Goal: Communication & Community: Answer question/provide support

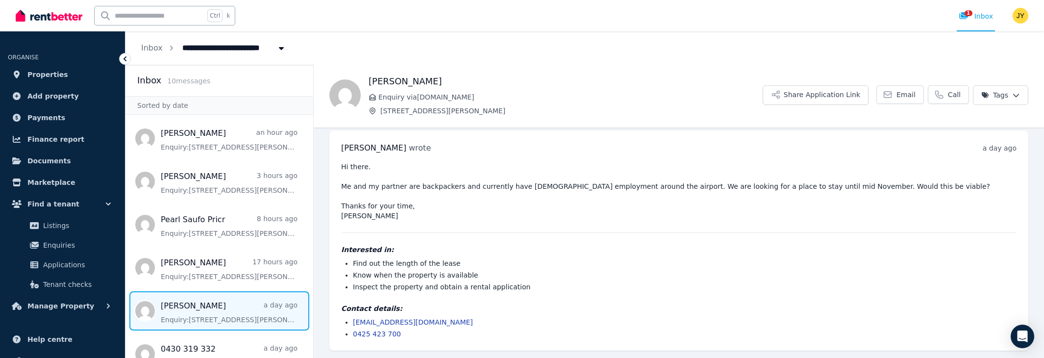
click at [388, 220] on div "Hi there. Me and my partner are backpackers and currently have [DEMOGRAPHIC_DAT…" at bounding box center [679, 250] width 676 height 177
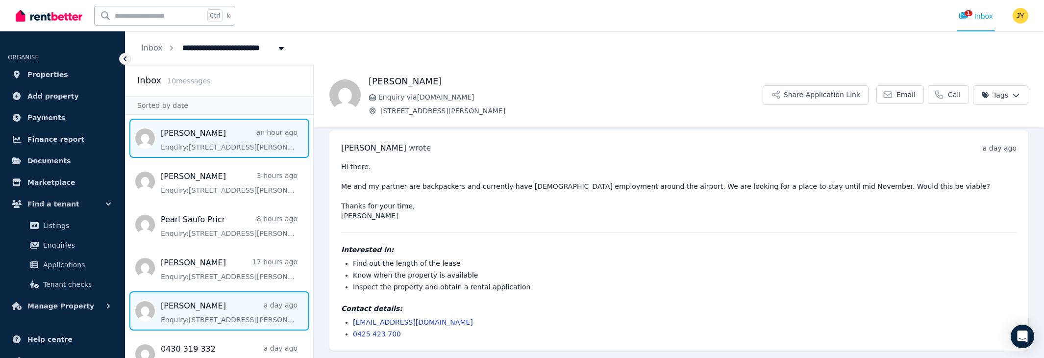
click at [194, 145] on span "Message list" at bounding box center [220, 138] width 188 height 39
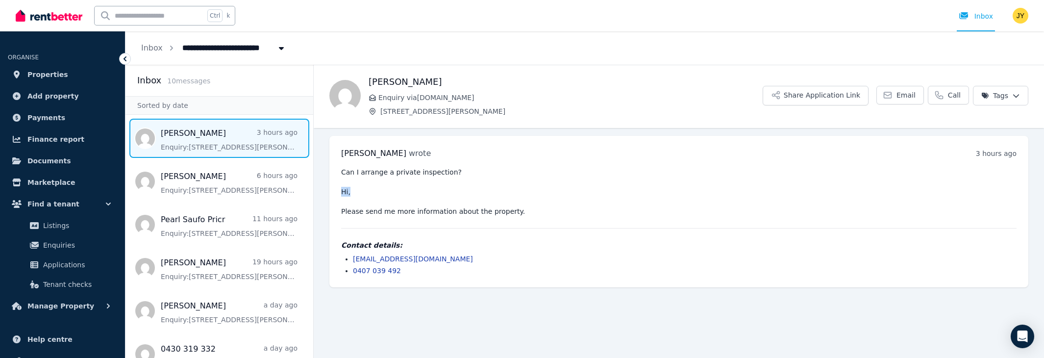
drag, startPoint x: 341, startPoint y: 191, endPoint x: 357, endPoint y: 191, distance: 16.2
click at [357, 191] on pre "Can I arrange a private inspection? Hi, Please send me more information about t…" at bounding box center [679, 191] width 676 height 49
drag, startPoint x: 341, startPoint y: 210, endPoint x: 564, endPoint y: 217, distance: 222.7
click at [564, 217] on div "Can I arrange a private inspection? Hi, Please send me more information about t…" at bounding box center [679, 221] width 676 height 108
click at [519, 206] on pre "Can I arrange a private inspection? Hi, Please send me more information about t…" at bounding box center [679, 191] width 676 height 49
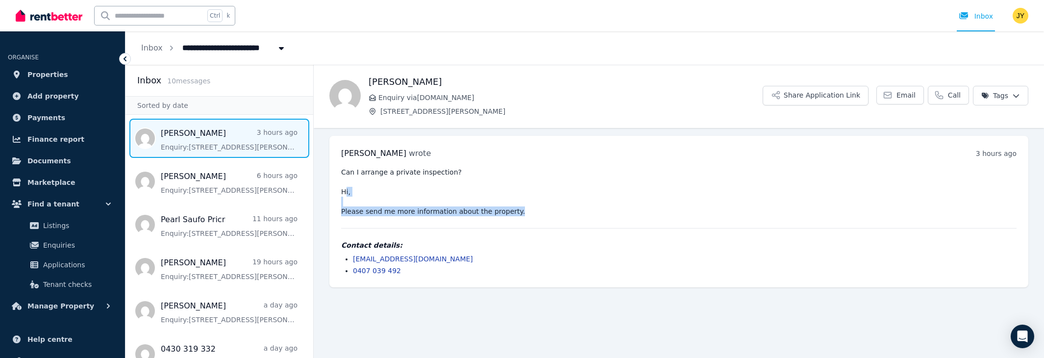
drag, startPoint x: 522, startPoint y: 211, endPoint x: 344, endPoint y: 188, distance: 179.9
click at [344, 188] on pre "Can I arrange a private inspection? Hi, Please send me more information about t…" at bounding box center [679, 191] width 676 height 49
click at [344, 189] on pre "Can I arrange a private inspection? Hi, Please send me more information about t…" at bounding box center [679, 191] width 676 height 49
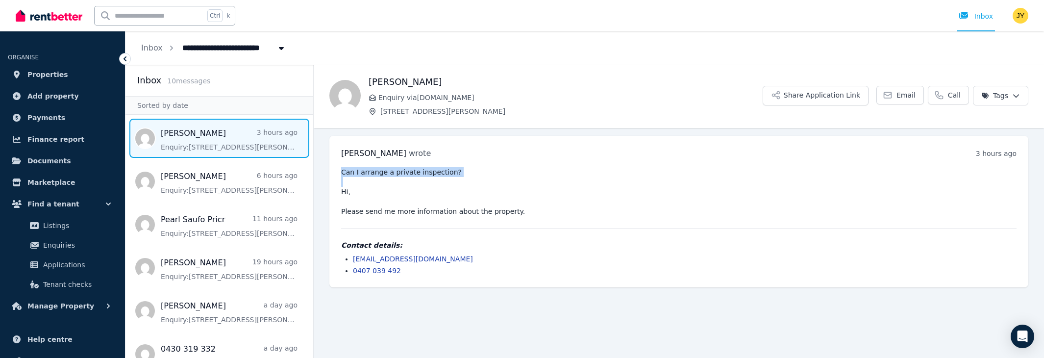
drag, startPoint x: 341, startPoint y: 190, endPoint x: 548, endPoint y: 220, distance: 208.6
click at [548, 220] on div "Can I arrange a private inspection? Hi, Please send me more information about t…" at bounding box center [679, 221] width 676 height 108
click at [529, 215] on pre "Can I arrange a private inspection? Hi, Please send me more information about t…" at bounding box center [679, 191] width 676 height 49
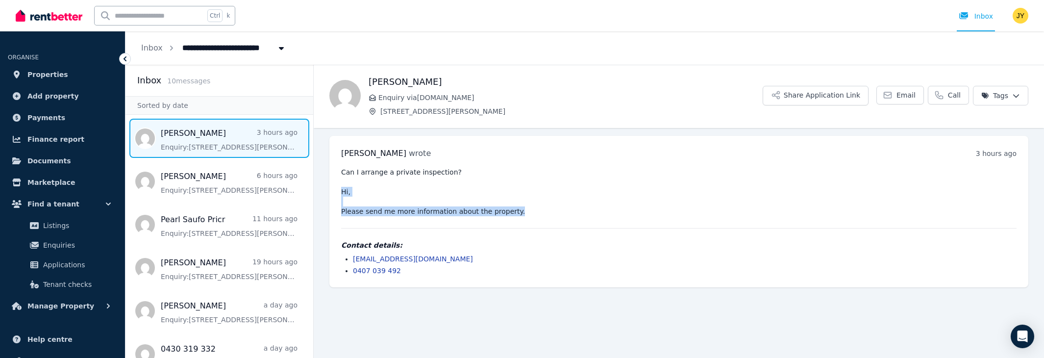
drag, startPoint x: 522, startPoint y: 213, endPoint x: 331, endPoint y: 196, distance: 191.4
click at [331, 196] on div "[PERSON_NAME] wrote 3 hours ago 12:37 pm [DATE][DATE] Can I arrange a private i…" at bounding box center [678, 211] width 699 height 151
click at [392, 198] on pre "Can I arrange a private inspection? Hi, Please send me more information about t…" at bounding box center [679, 191] width 676 height 49
click at [189, 151] on span "Message list" at bounding box center [220, 138] width 188 height 39
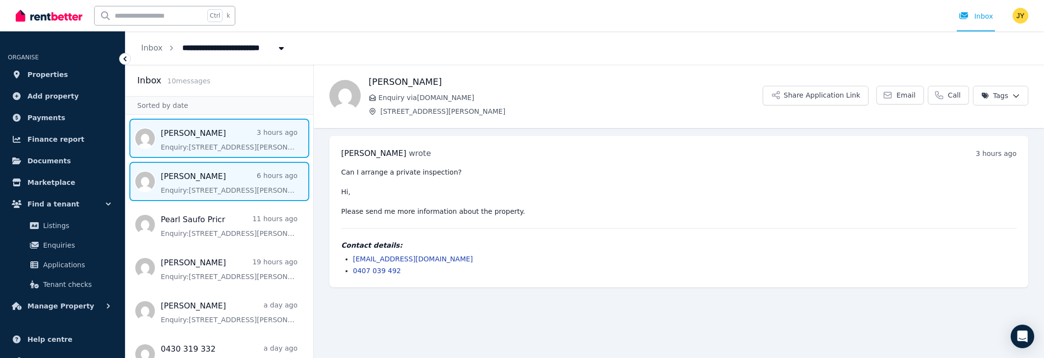
click at [189, 184] on span "Message list" at bounding box center [220, 181] width 188 height 39
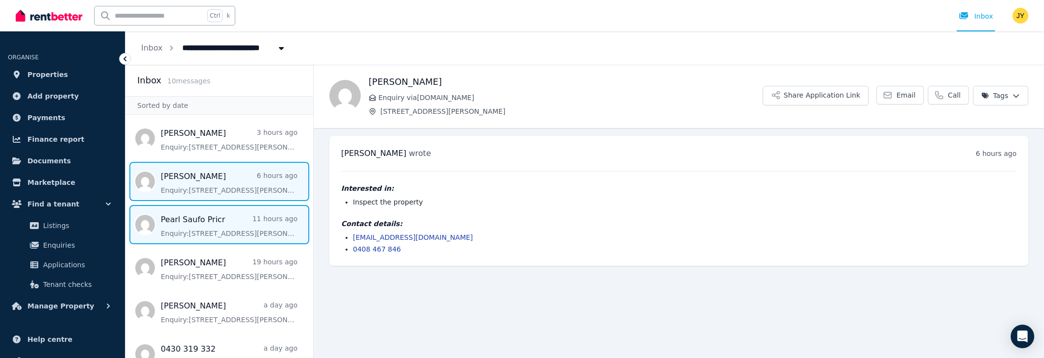
click at [210, 217] on span "Message list" at bounding box center [220, 224] width 188 height 39
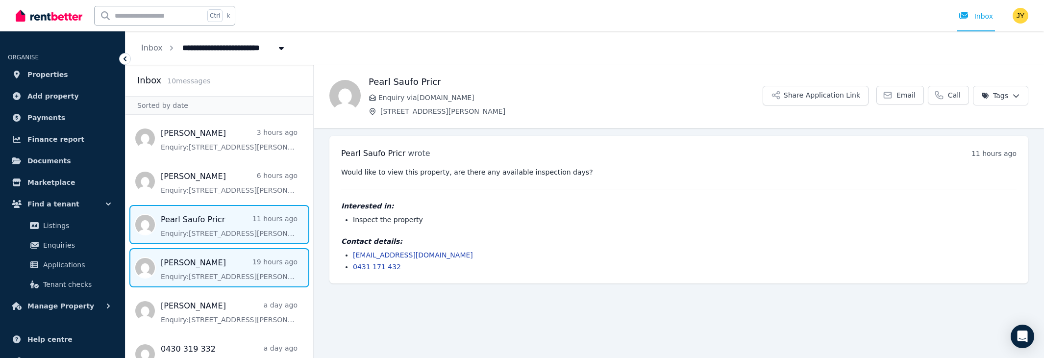
click at [212, 262] on span "Message list" at bounding box center [220, 267] width 188 height 39
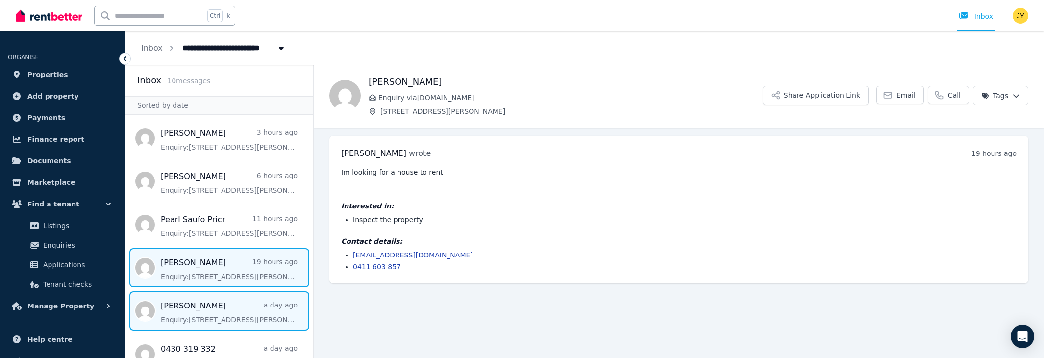
click at [206, 311] on span "Message list" at bounding box center [220, 310] width 188 height 39
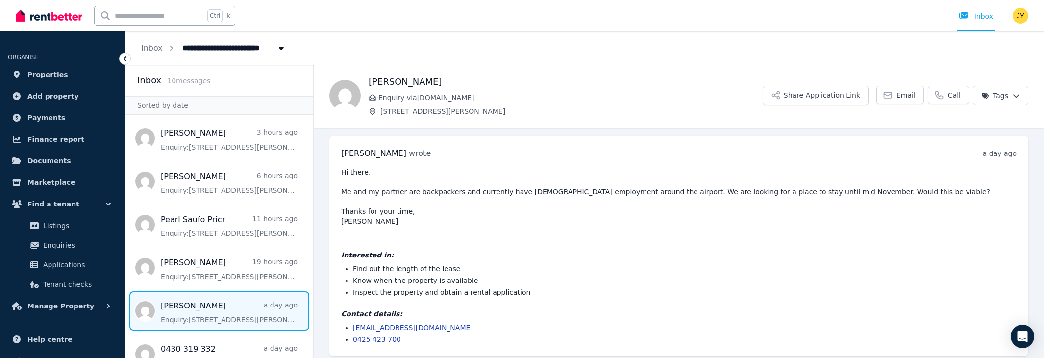
scroll to position [5, 0]
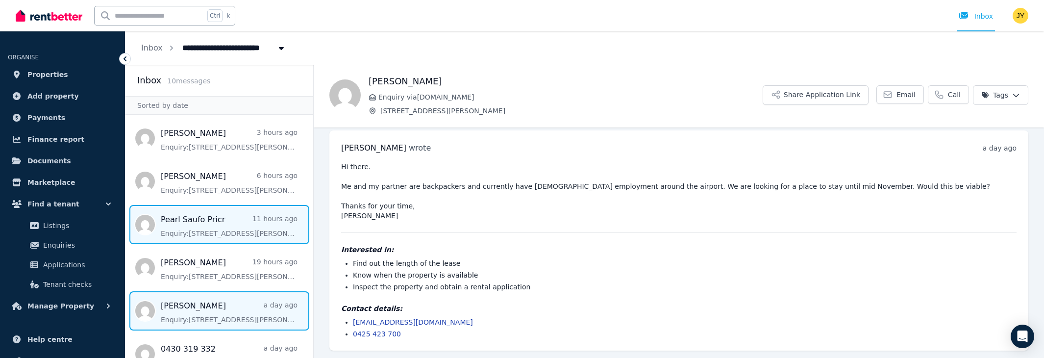
click at [203, 215] on span "Message list" at bounding box center [220, 224] width 188 height 39
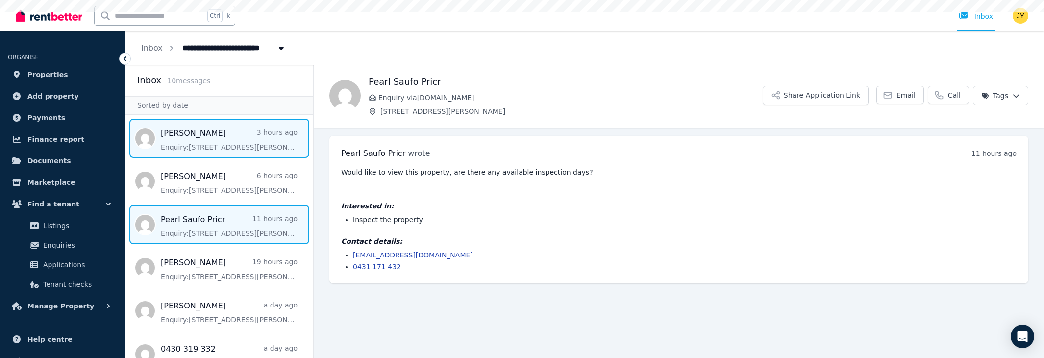
click at [206, 141] on span "Message list" at bounding box center [220, 138] width 188 height 39
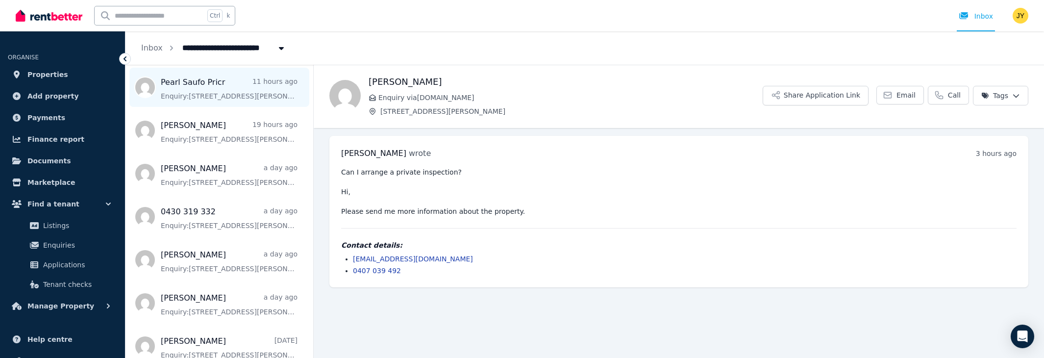
scroll to position [143, 0]
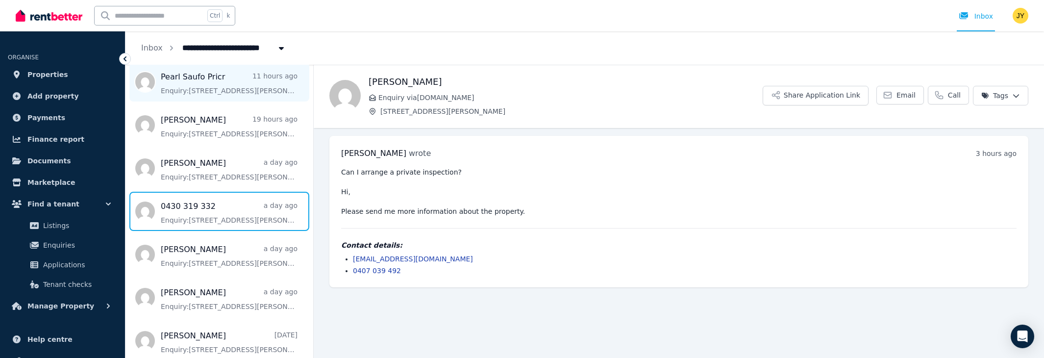
click at [215, 218] on span "Message list" at bounding box center [220, 211] width 188 height 39
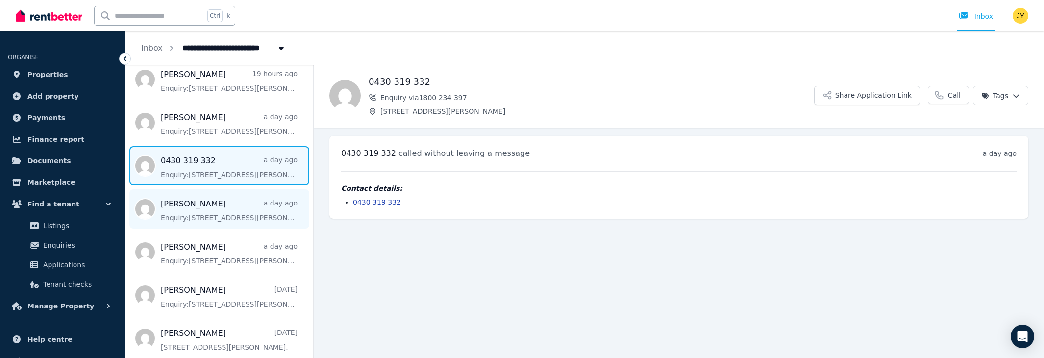
scroll to position [191, 0]
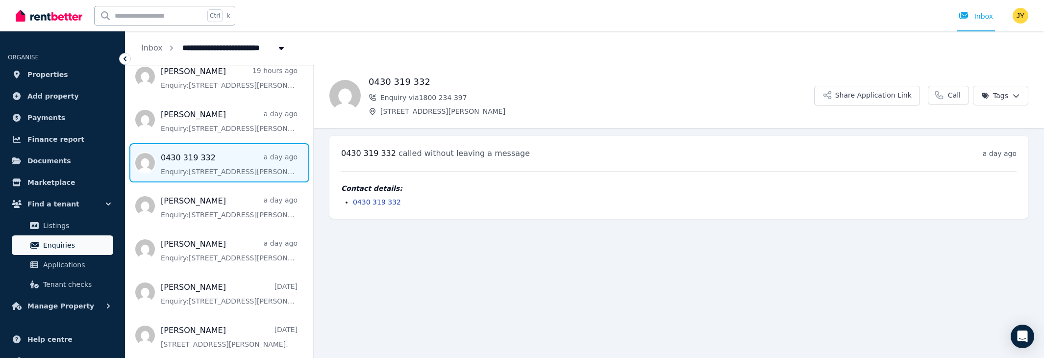
click at [54, 244] on span "Enquiries" at bounding box center [76, 245] width 66 height 12
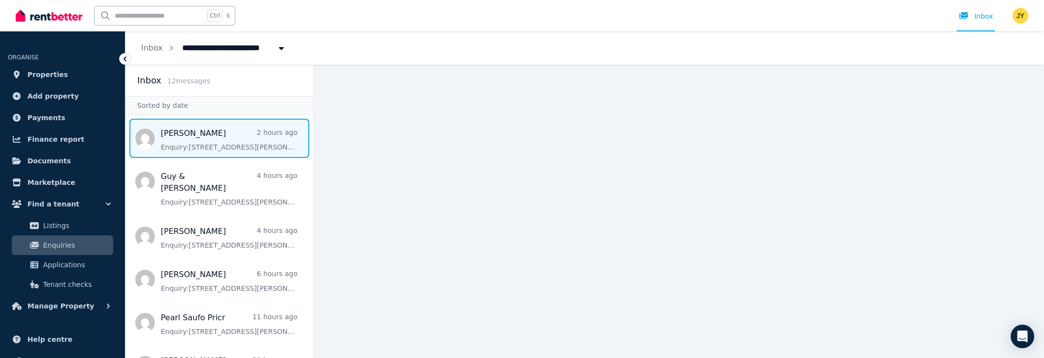
click at [183, 143] on span "Message list" at bounding box center [220, 138] width 188 height 39
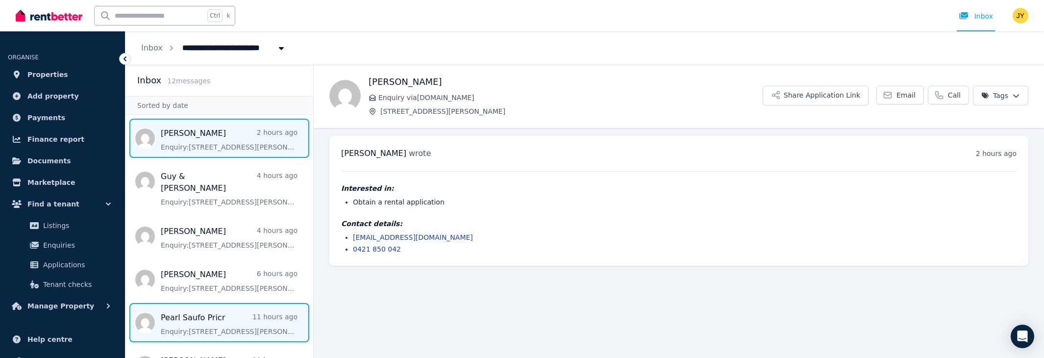
click at [189, 313] on span "Message list" at bounding box center [220, 322] width 188 height 39
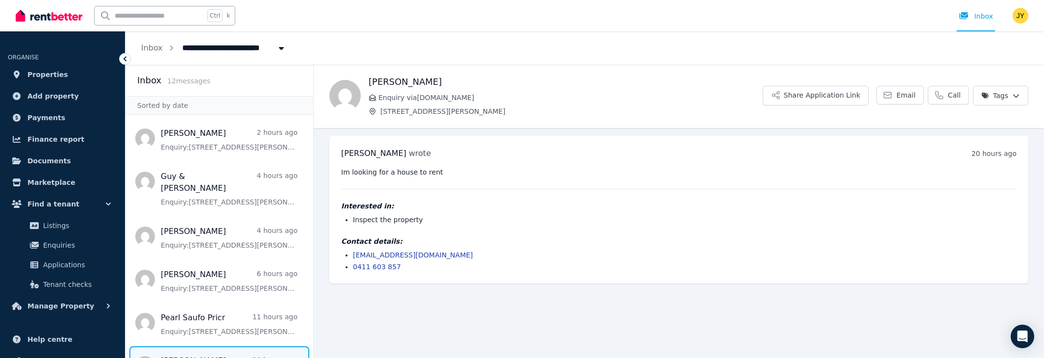
scroll to position [143, 0]
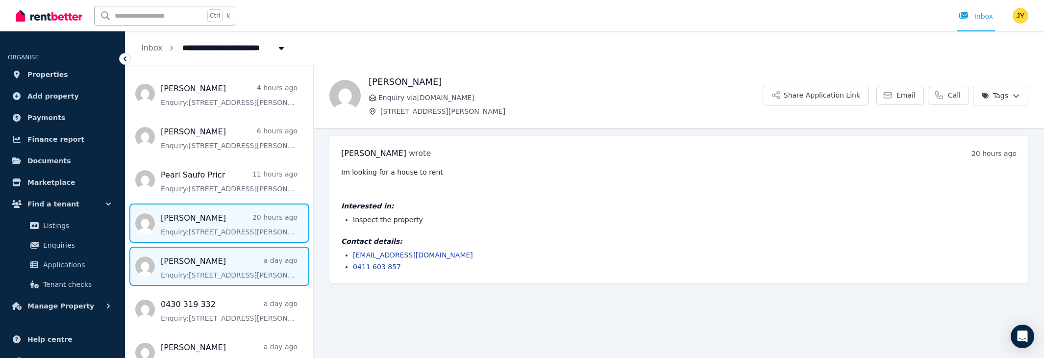
click at [225, 262] on span "Message list" at bounding box center [220, 266] width 188 height 39
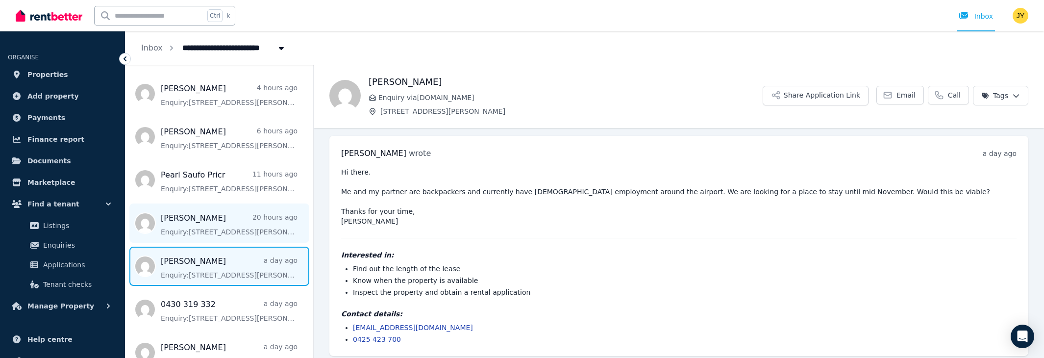
scroll to position [5, 0]
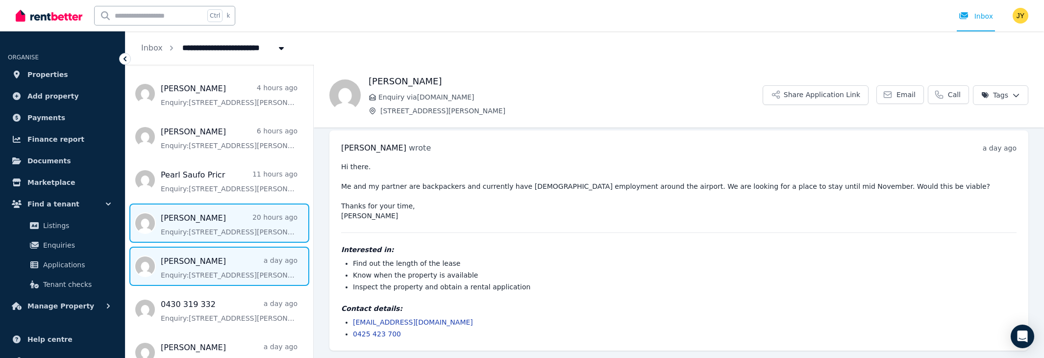
click at [201, 207] on span "Message list" at bounding box center [220, 222] width 188 height 39
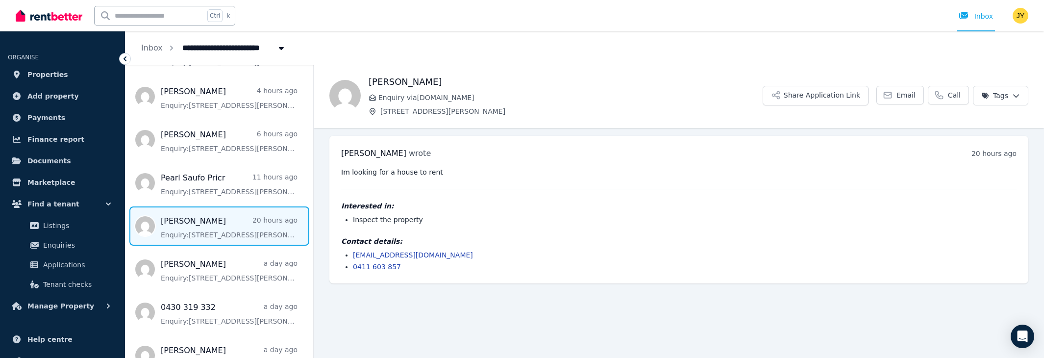
scroll to position [135, 0]
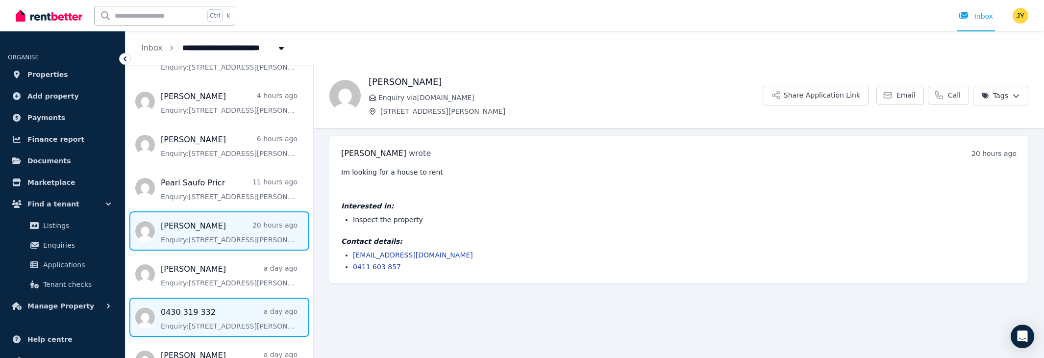
click at [243, 298] on span "Message list" at bounding box center [220, 317] width 188 height 39
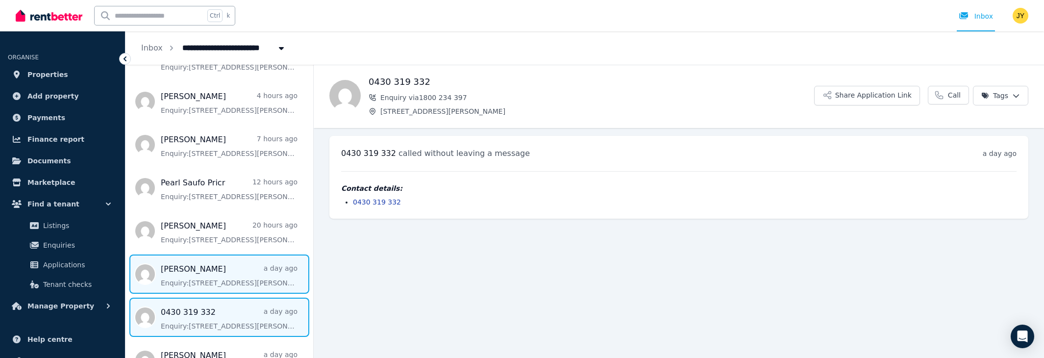
click at [223, 258] on span "Message list" at bounding box center [220, 273] width 188 height 39
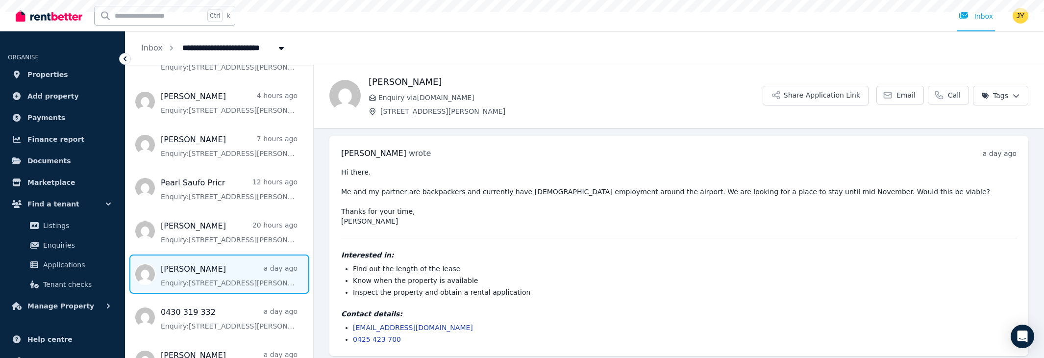
scroll to position [5, 0]
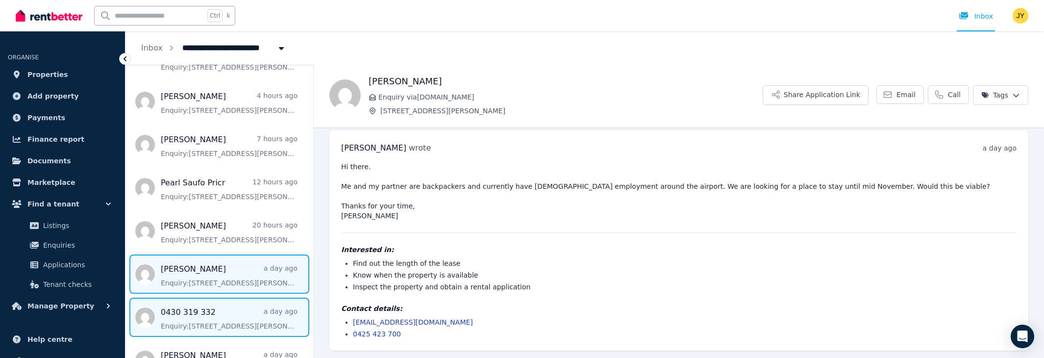
click at [208, 300] on span "Message list" at bounding box center [220, 317] width 188 height 39
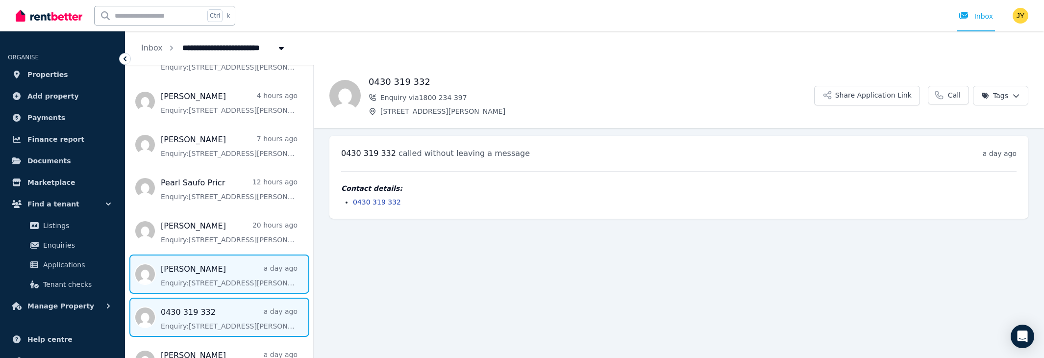
click at [185, 254] on span "Message list" at bounding box center [220, 273] width 188 height 39
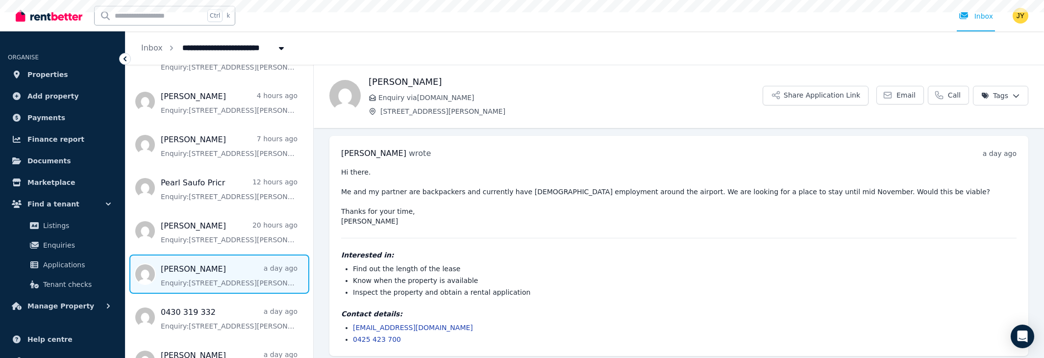
scroll to position [5, 0]
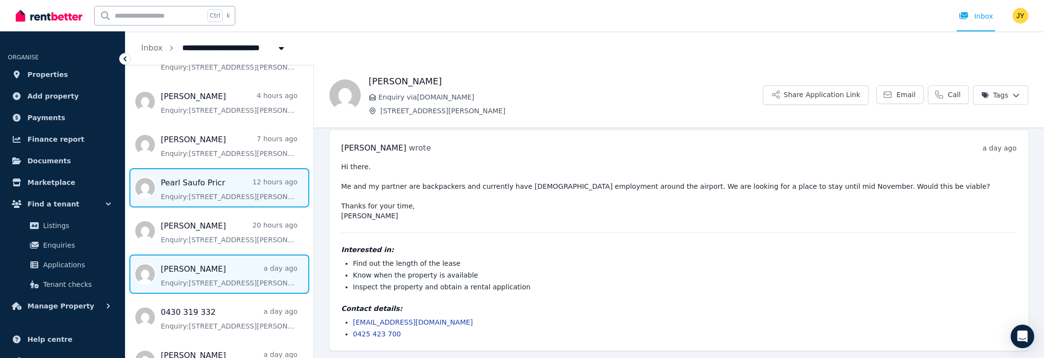
click at [217, 180] on span "Message list" at bounding box center [220, 187] width 188 height 39
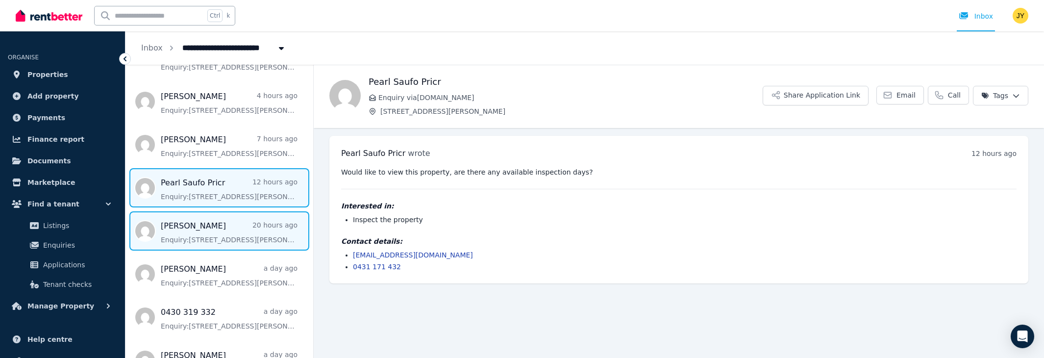
click at [210, 223] on span "Message list" at bounding box center [220, 230] width 188 height 39
click at [217, 171] on span "Message list" at bounding box center [220, 187] width 188 height 39
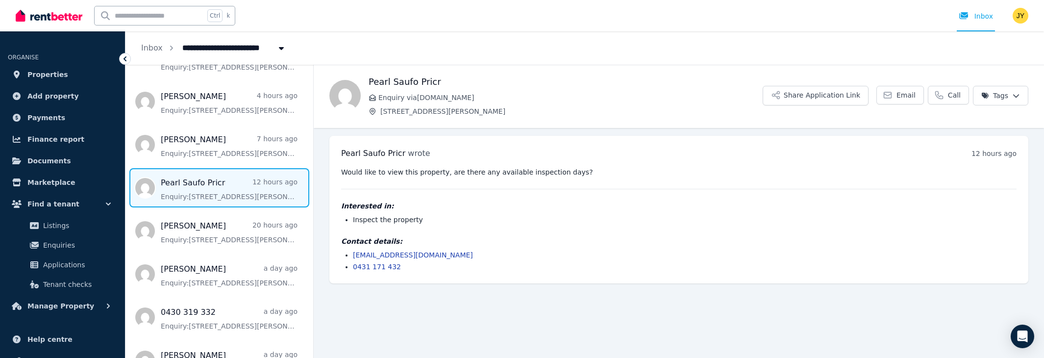
click at [161, 177] on link "Pearl Saufo Pricr 12 hours ago Enquiry: [STREET_ADDRESS][PERSON_NAME] ." at bounding box center [229, 189] width 137 height 25
click at [216, 169] on span "Message list" at bounding box center [220, 187] width 188 height 39
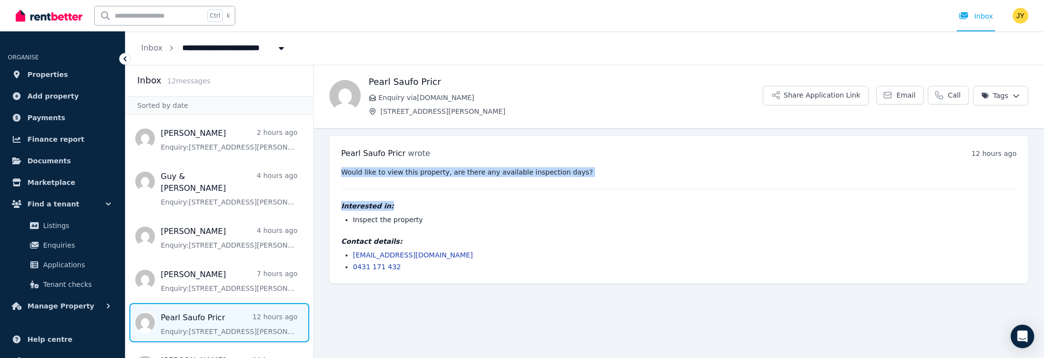
drag, startPoint x: 342, startPoint y: 170, endPoint x: 662, endPoint y: 193, distance: 321.0
click at [662, 193] on div "Would like to view this property, are there any available inspection days? Inte…" at bounding box center [679, 219] width 676 height 104
click at [600, 177] on div "Would like to view this property, are there any available inspection days? Inte…" at bounding box center [679, 219] width 676 height 104
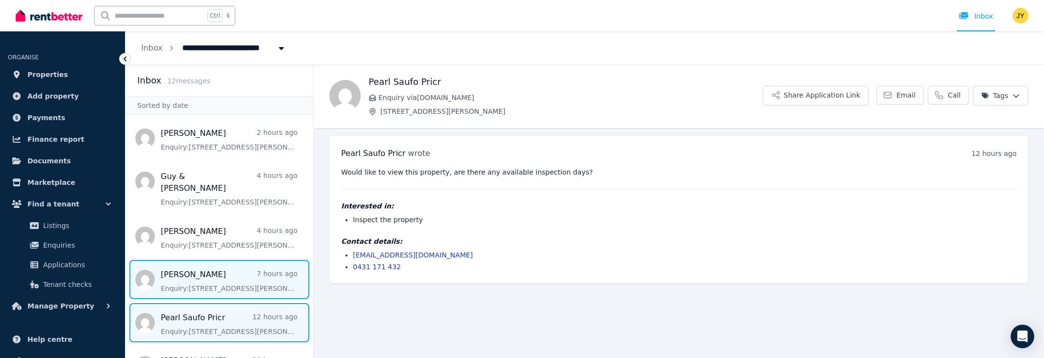
click at [222, 274] on span "Message list" at bounding box center [220, 279] width 188 height 39
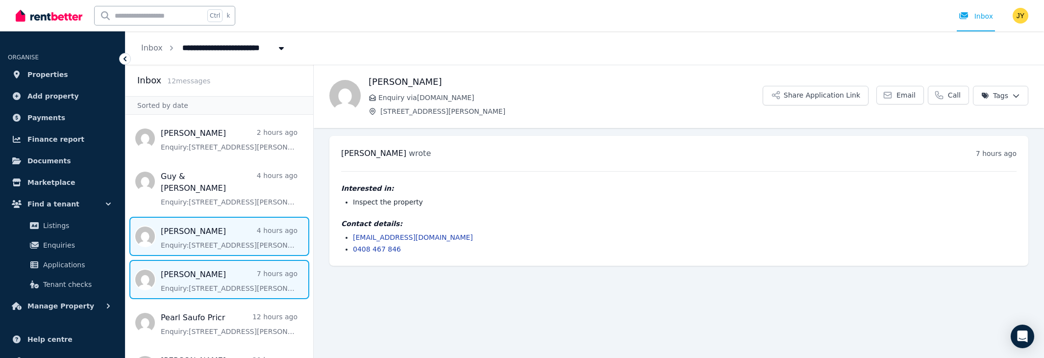
click at [217, 240] on span "Message list" at bounding box center [220, 236] width 188 height 39
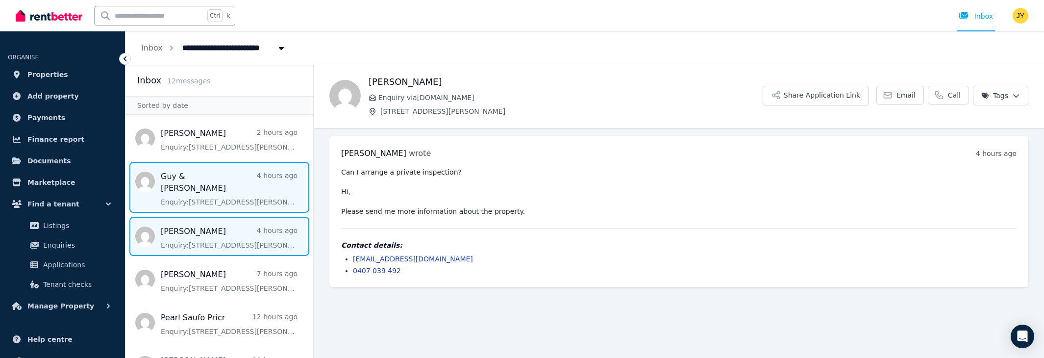
click at [168, 180] on span "Message list" at bounding box center [220, 187] width 188 height 51
